Goal: Browse casually

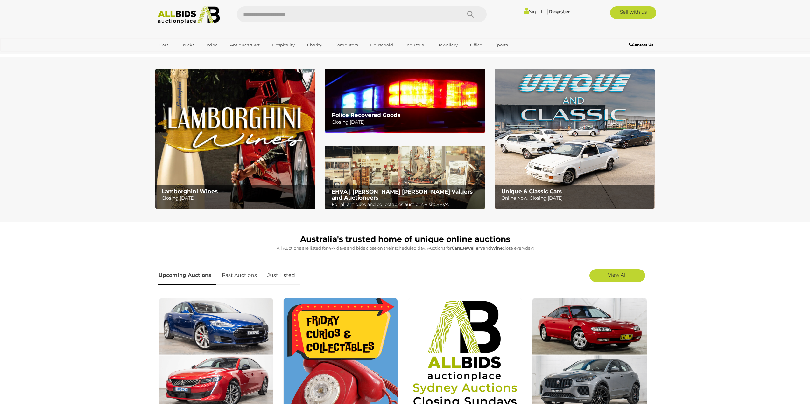
click at [524, 135] on img at bounding box center [575, 139] width 160 height 140
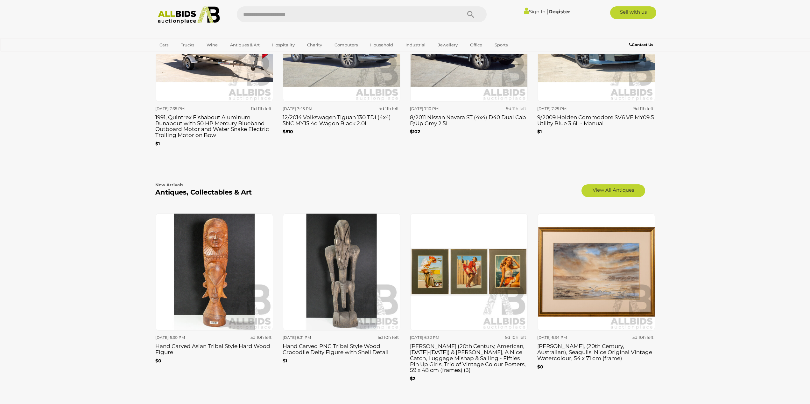
scroll to position [955, 0]
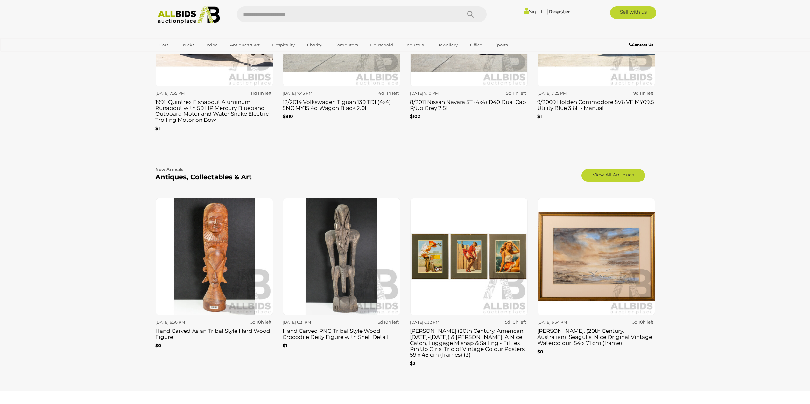
click at [473, 254] on img at bounding box center [468, 256] width 117 height 117
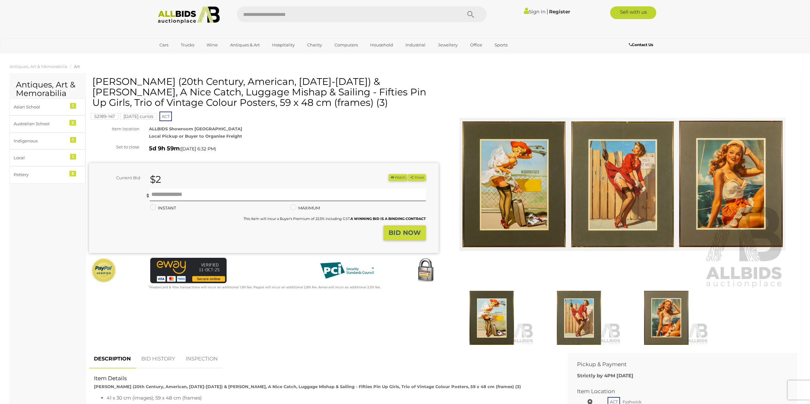
click at [498, 192] on img at bounding box center [623, 185] width 326 height 210
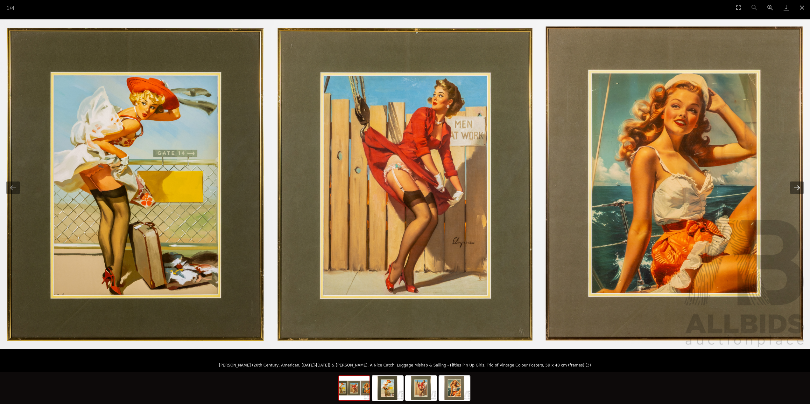
click at [797, 189] on button "Next slide" at bounding box center [796, 188] width 13 height 12
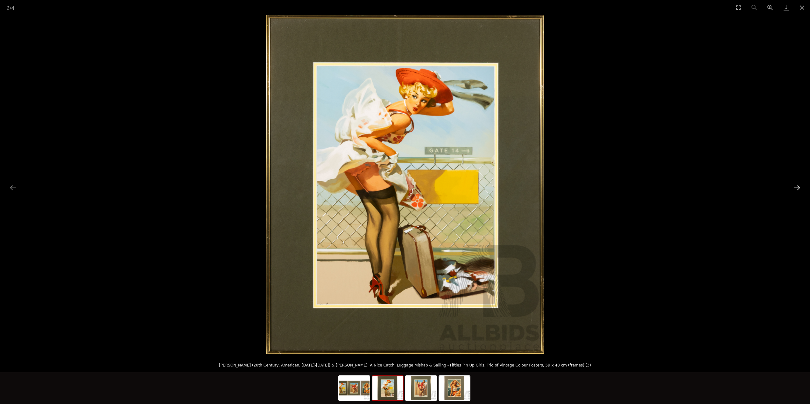
click at [797, 189] on button "Next slide" at bounding box center [796, 188] width 13 height 12
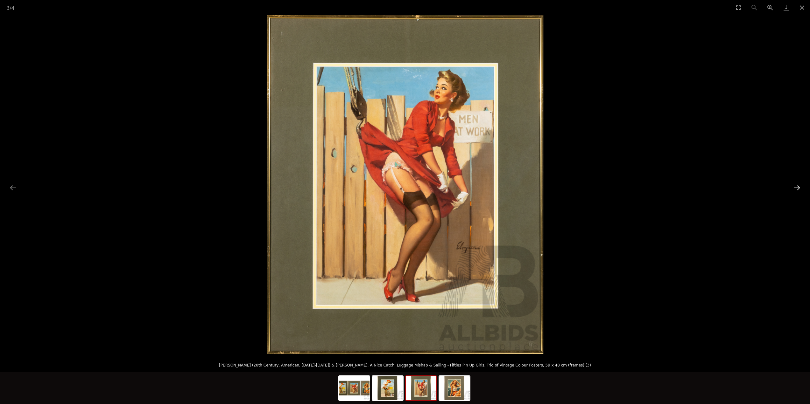
click at [796, 188] on button "Next slide" at bounding box center [796, 188] width 13 height 12
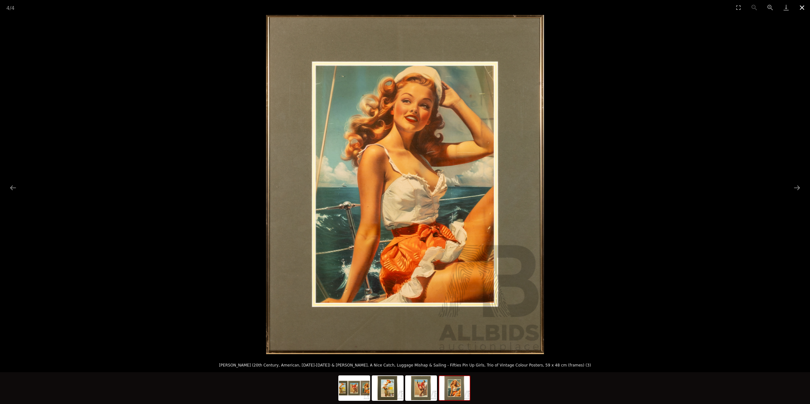
click at [801, 8] on button "Close gallery" at bounding box center [802, 7] width 16 height 15
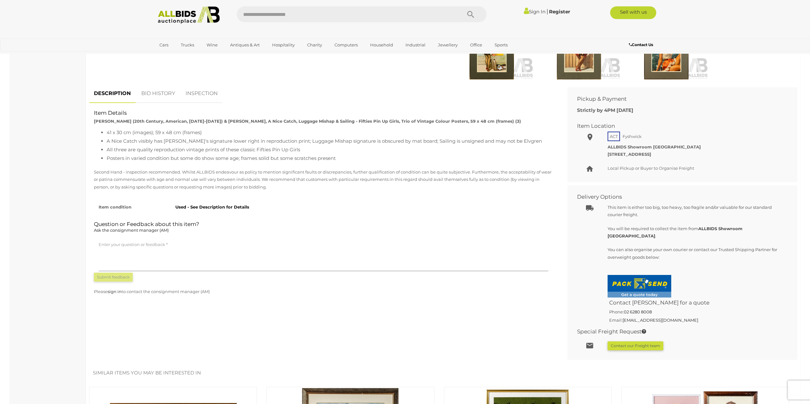
scroll to position [265, 0]
